Goal: Browse casually: Explore the website without a specific task or goal

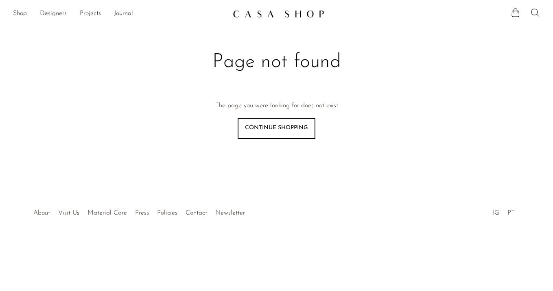
click at [22, 15] on link "Shop" at bounding box center [20, 14] width 14 height 11
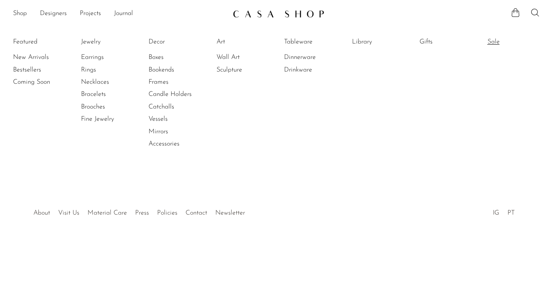
click at [492, 44] on link "Sale" at bounding box center [518, 41] width 61 height 9
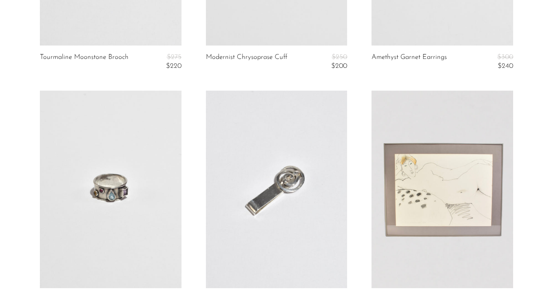
scroll to position [2892, 0]
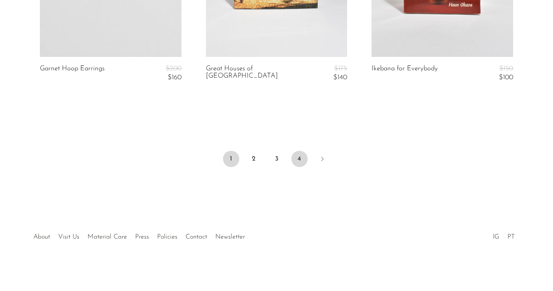
click at [304, 158] on link "4" at bounding box center [299, 159] width 16 height 16
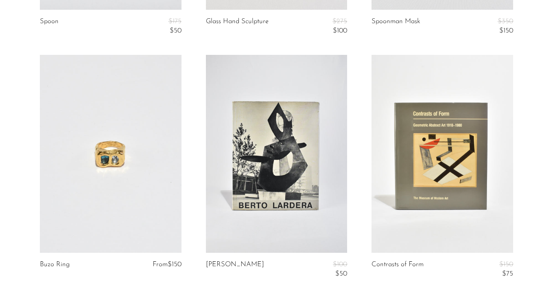
scroll to position [459, 0]
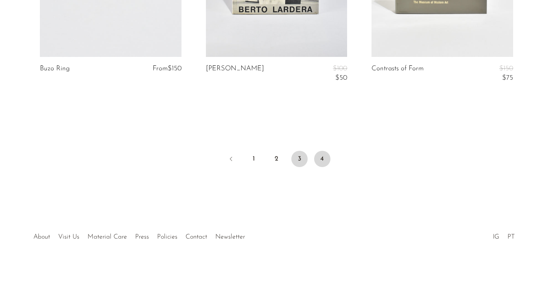
click at [300, 160] on link "3" at bounding box center [299, 159] width 16 height 16
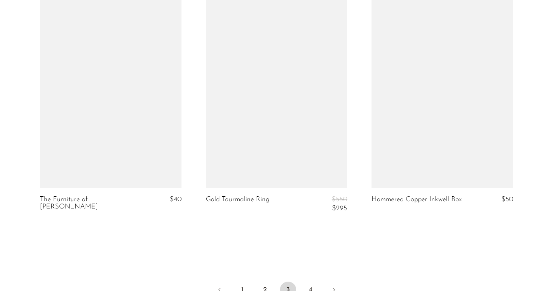
scroll to position [2864, 0]
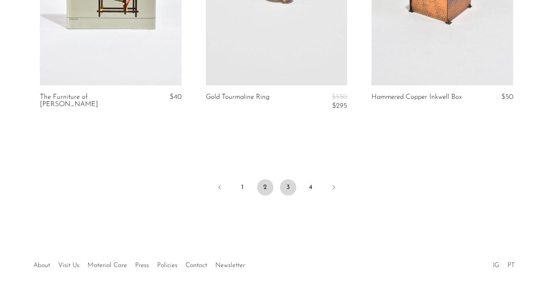
click at [269, 186] on link "2" at bounding box center [265, 188] width 16 height 16
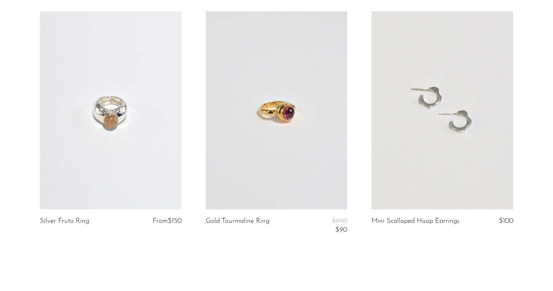
scroll to position [2854, 0]
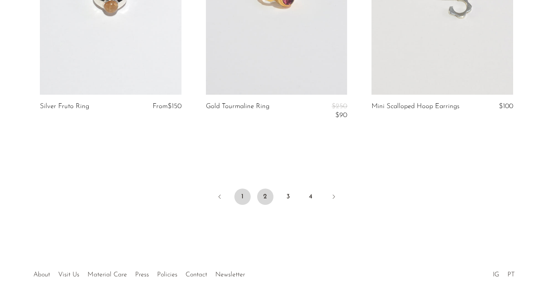
click at [241, 199] on link "1" at bounding box center [242, 197] width 16 height 16
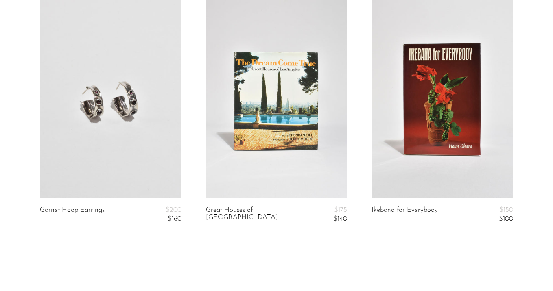
scroll to position [2892, 0]
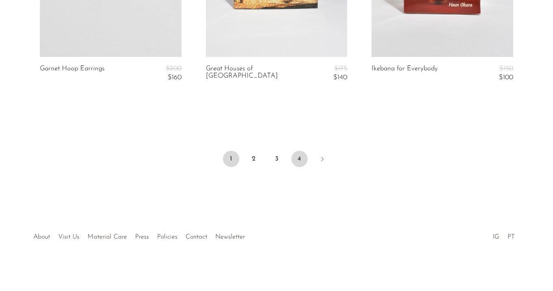
click at [298, 151] on link "4" at bounding box center [299, 159] width 16 height 16
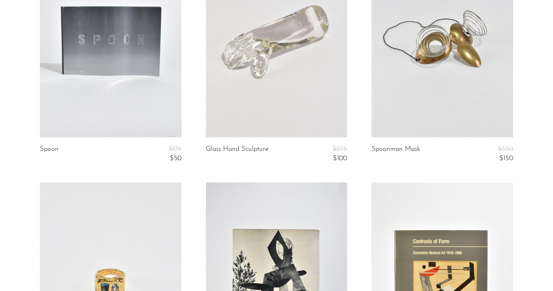
scroll to position [135, 0]
click at [140, 93] on link at bounding box center [111, 39] width 142 height 198
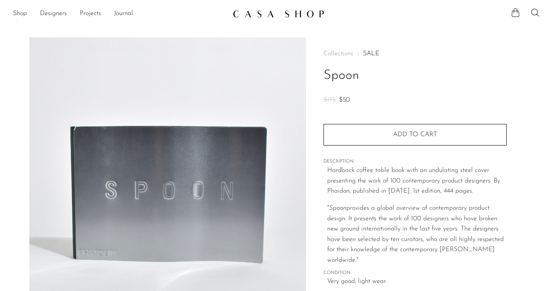
scroll to position [120, 0]
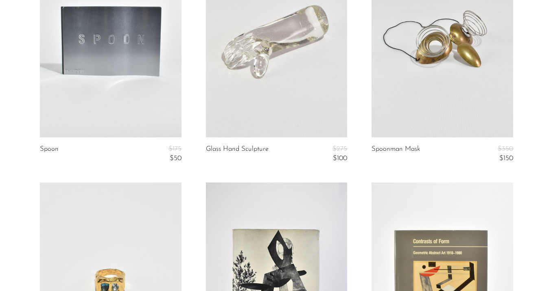
scroll to position [459, 0]
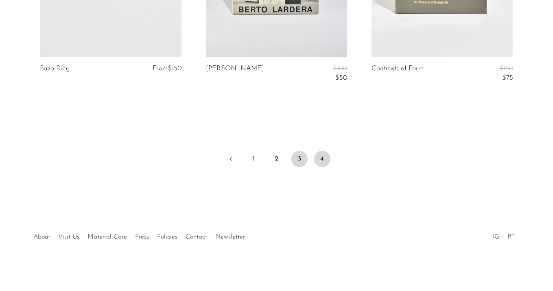
click at [301, 157] on link "3" at bounding box center [299, 159] width 16 height 16
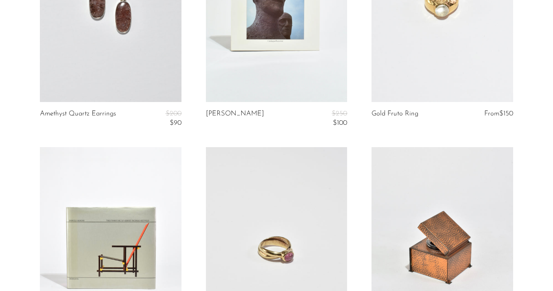
scroll to position [2775, 0]
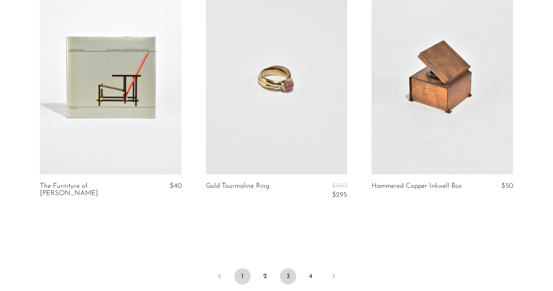
click at [248, 275] on link "1" at bounding box center [242, 277] width 16 height 16
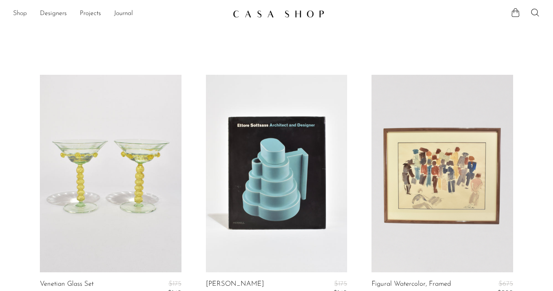
click at [15, 13] on link "Shop" at bounding box center [20, 14] width 14 height 11
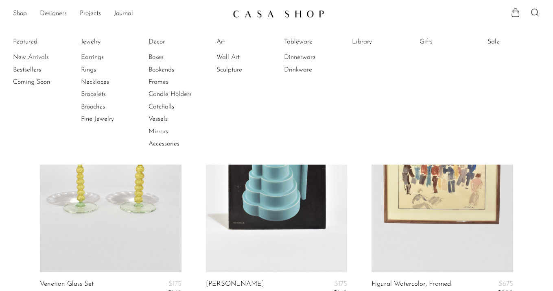
click at [35, 56] on link "New Arrivals" at bounding box center [43, 57] width 61 height 9
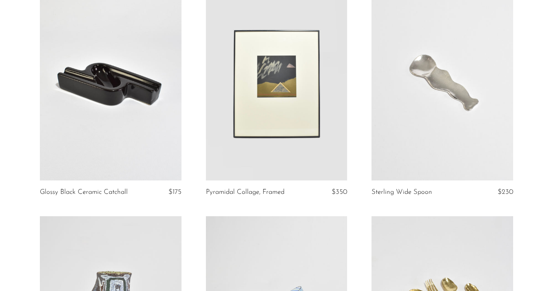
scroll to position [1520, 0]
